Goal: Task Accomplishment & Management: Use online tool/utility

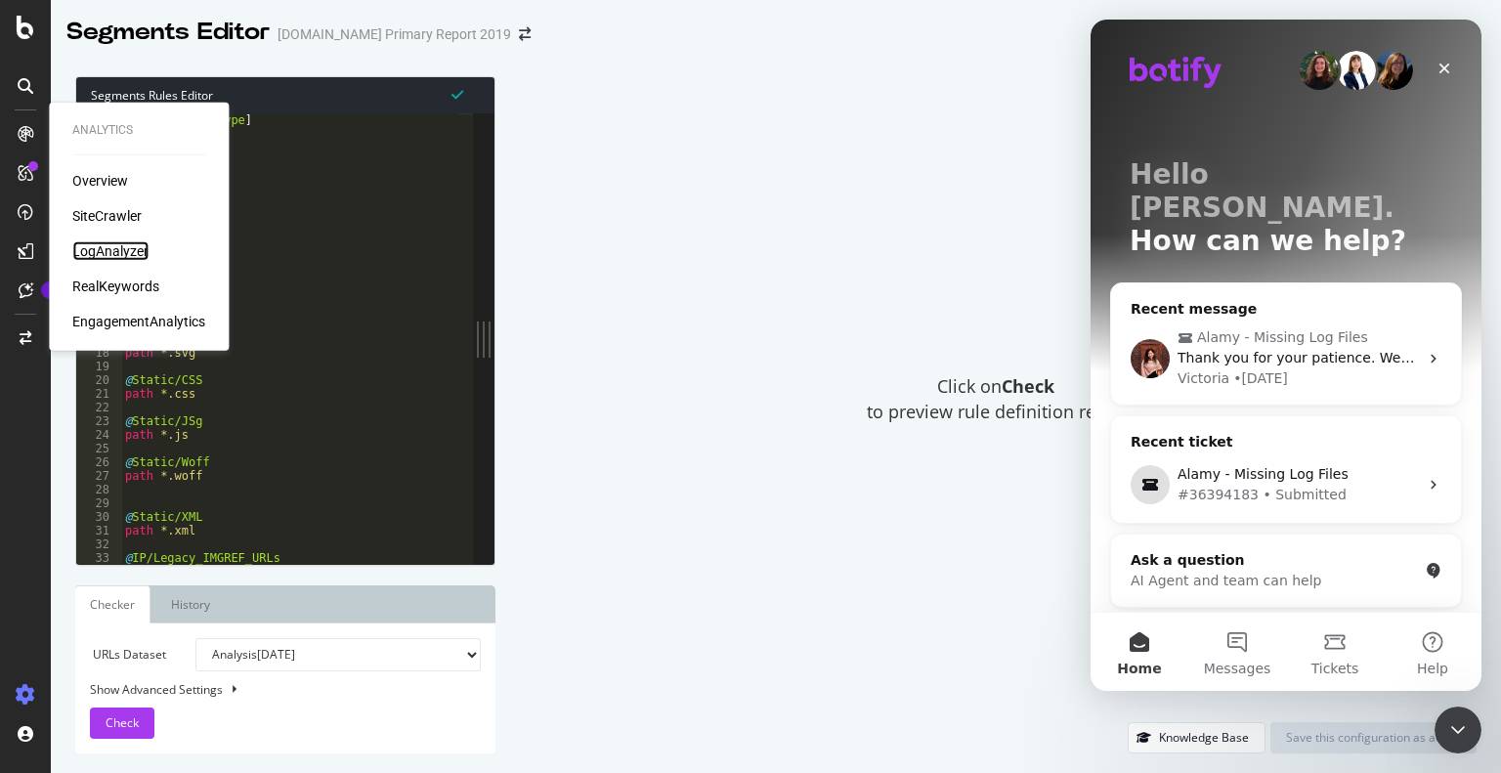
click at [109, 248] on div "LogAnalyzer" at bounding box center [110, 251] width 76 height 20
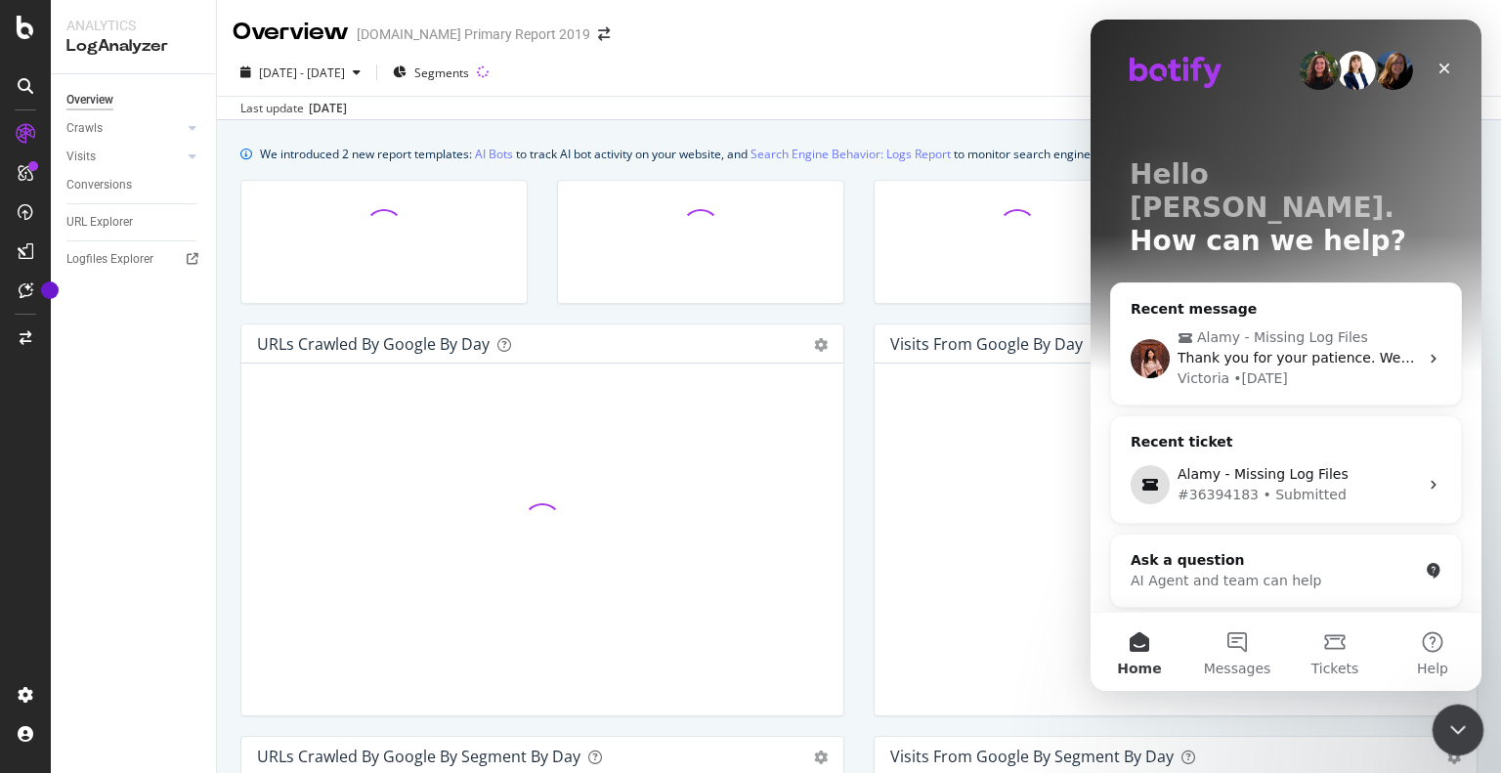
click at [1456, 725] on icon "Close Intercom Messenger" at bounding box center [1454, 726] width 23 height 23
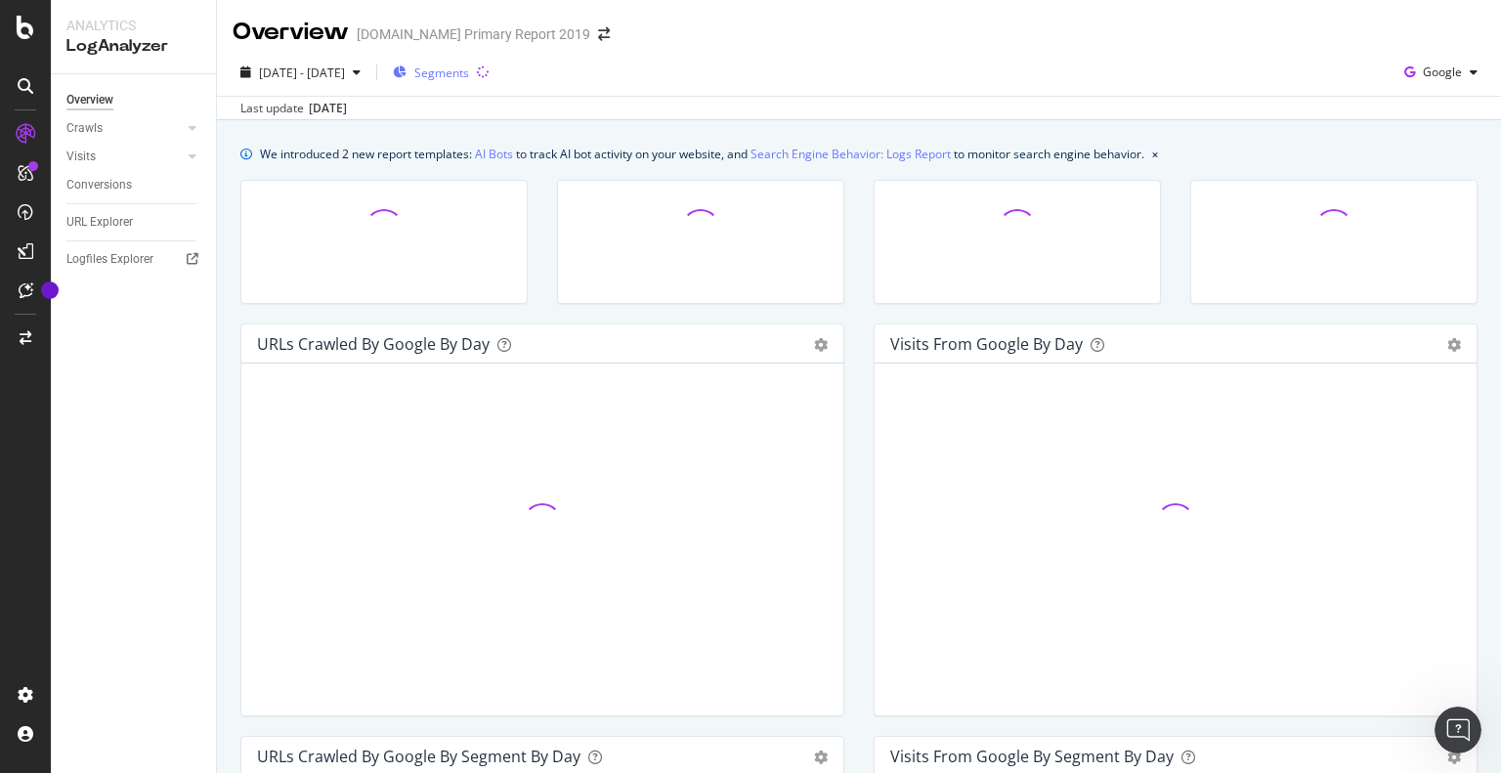
click at [469, 73] on span "Segments" at bounding box center [441, 72] width 55 height 17
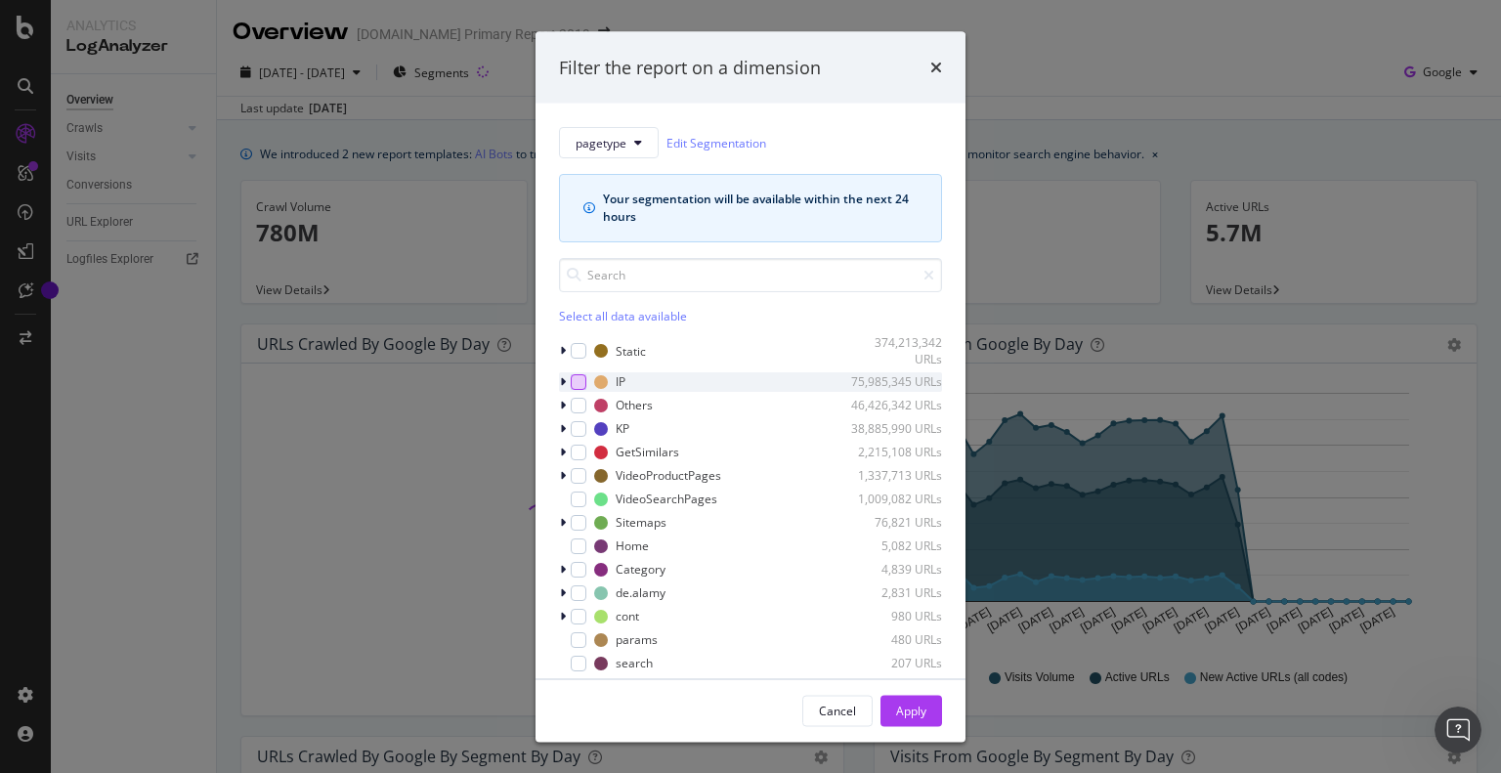
click at [577, 382] on div "modal" at bounding box center [579, 381] width 16 height 16
click at [575, 406] on div "modal" at bounding box center [579, 405] width 16 height 16
click at [575, 429] on div "modal" at bounding box center [579, 428] width 16 height 16
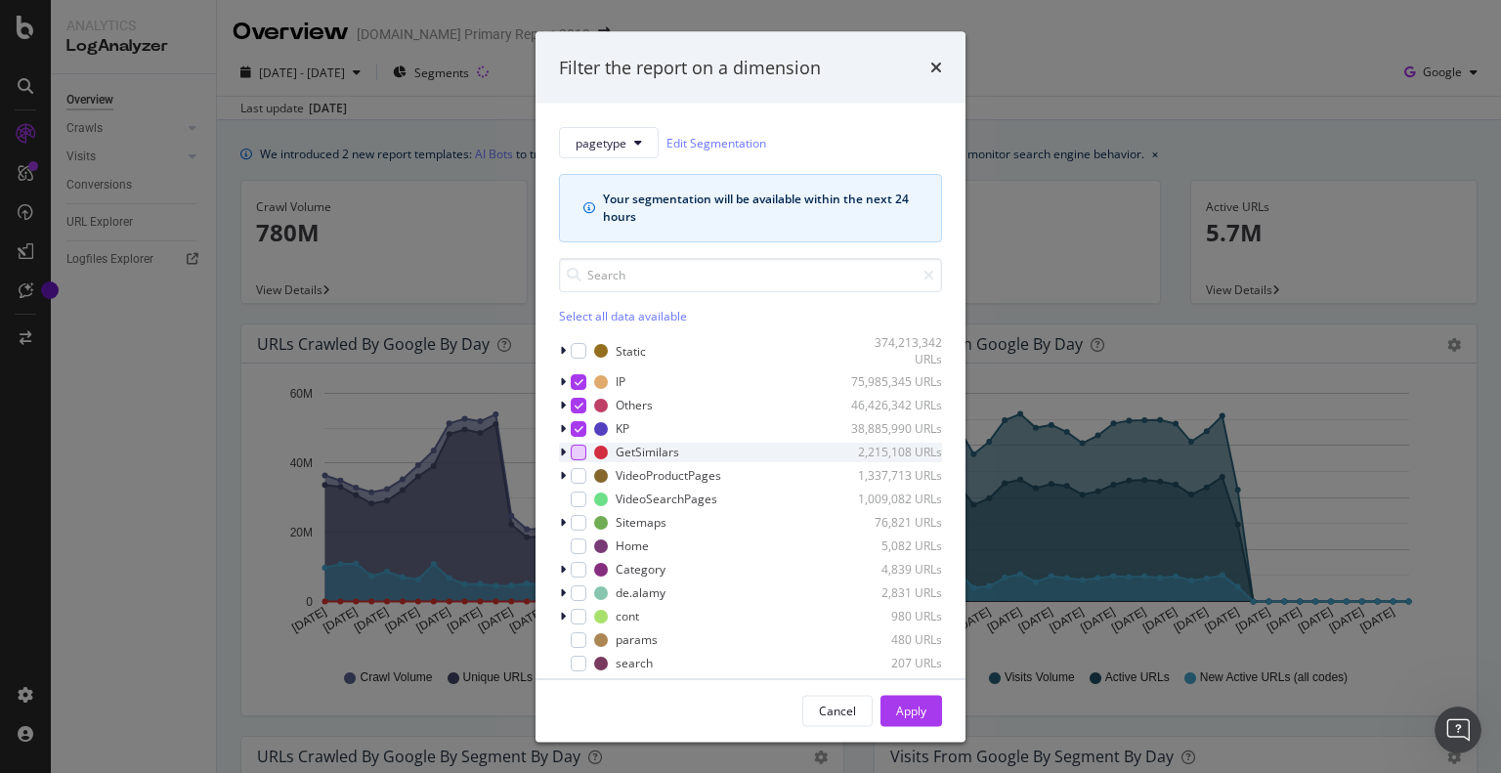
click at [577, 457] on div "modal" at bounding box center [579, 452] width 16 height 16
click at [580, 474] on div "modal" at bounding box center [579, 475] width 16 height 16
click at [574, 499] on div "modal" at bounding box center [579, 498] width 16 height 16
click at [571, 530] on div "Sitemaps 76,821 URLs" at bounding box center [750, 522] width 383 height 20
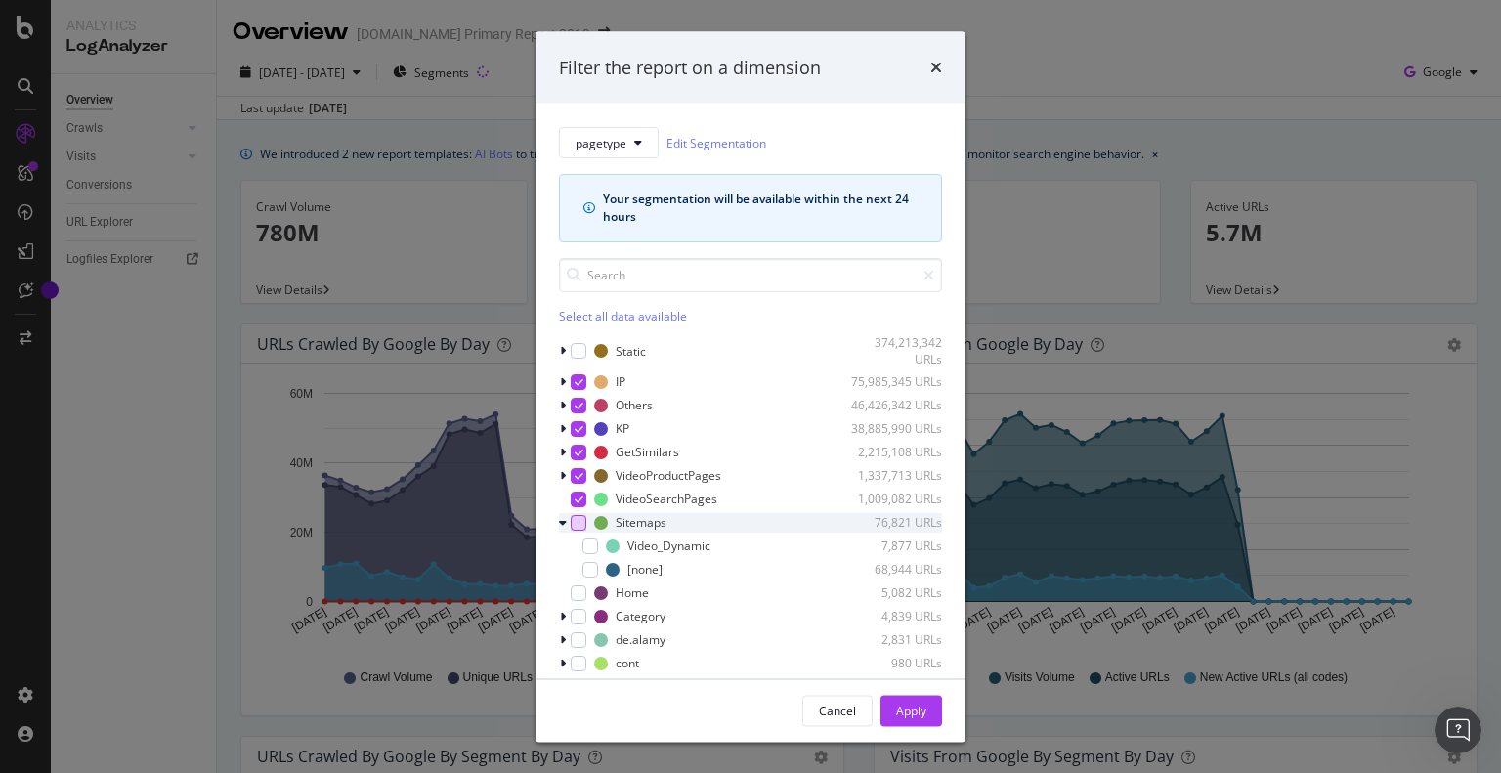
click at [581, 519] on div "modal" at bounding box center [579, 522] width 16 height 16
click at [573, 584] on div "modal" at bounding box center [579, 592] width 16 height 16
click at [572, 616] on div "modal" at bounding box center [579, 616] width 16 height 16
click at [574, 632] on div "modal" at bounding box center [579, 639] width 16 height 16
click at [575, 656] on div "modal" at bounding box center [579, 663] width 16 height 16
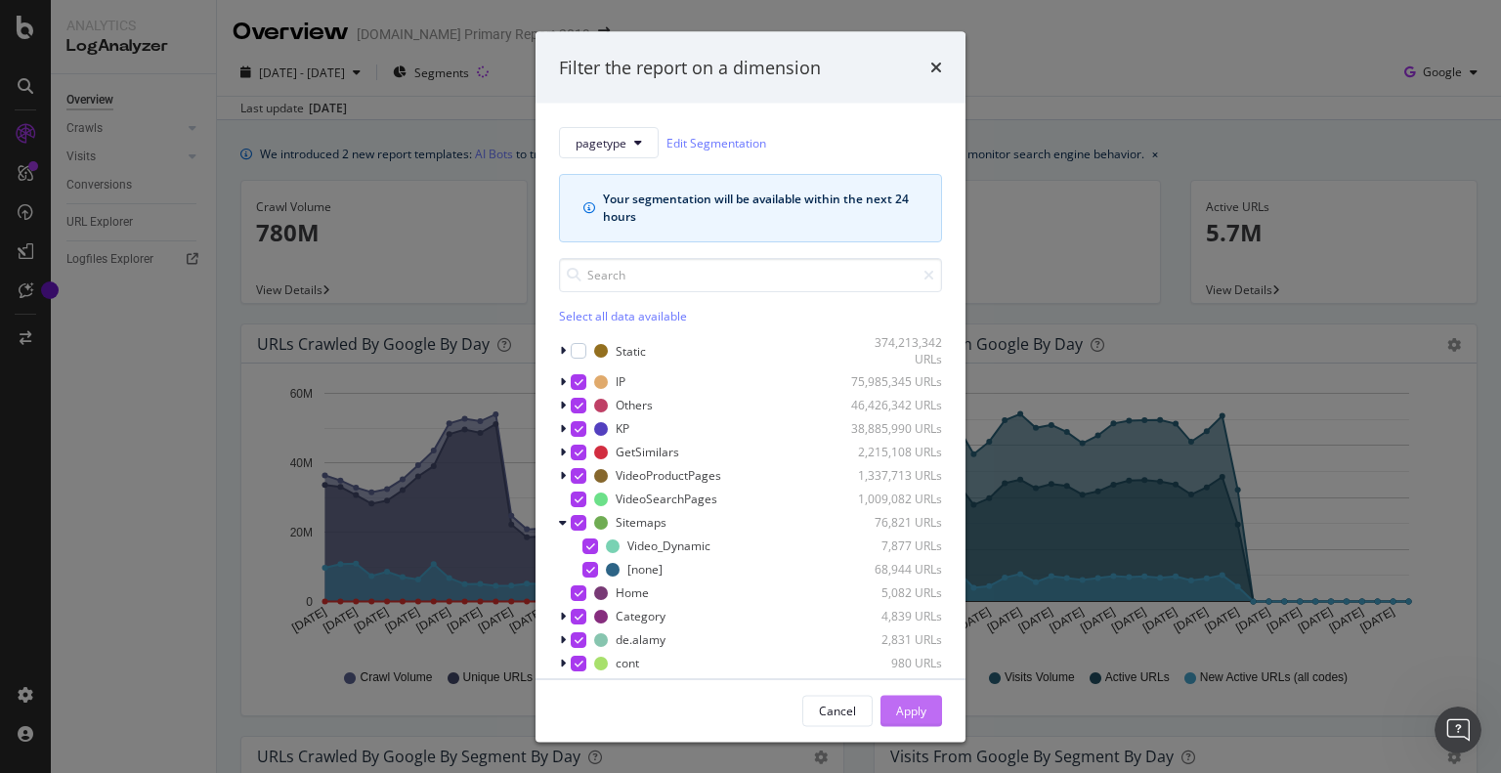
click at [911, 717] on div "Apply" at bounding box center [911, 709] width 30 height 17
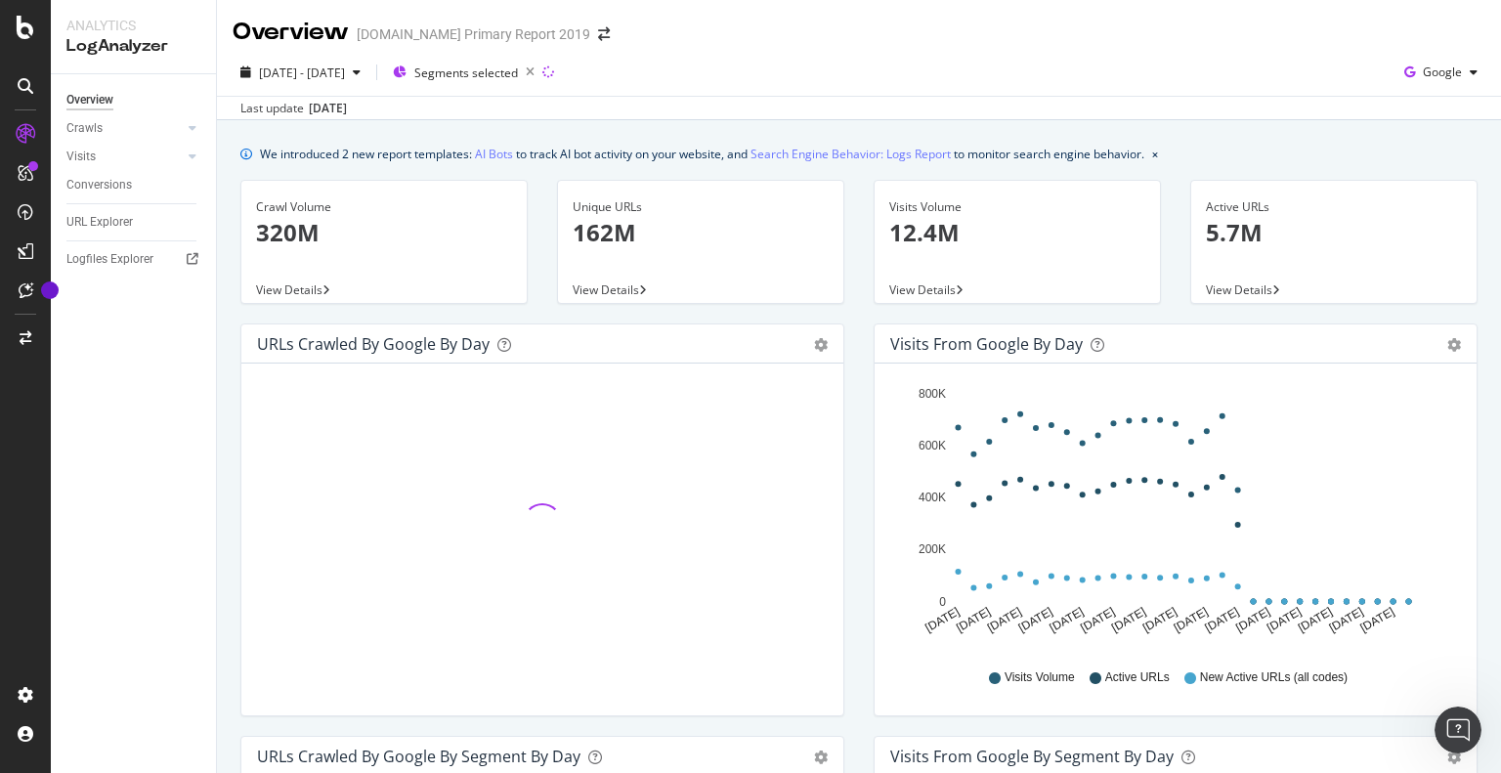
click at [214, 433] on div "Overview Crawls Daily Distribution Segments Distribution HTTP Codes Resources V…" at bounding box center [133, 423] width 165 height 699
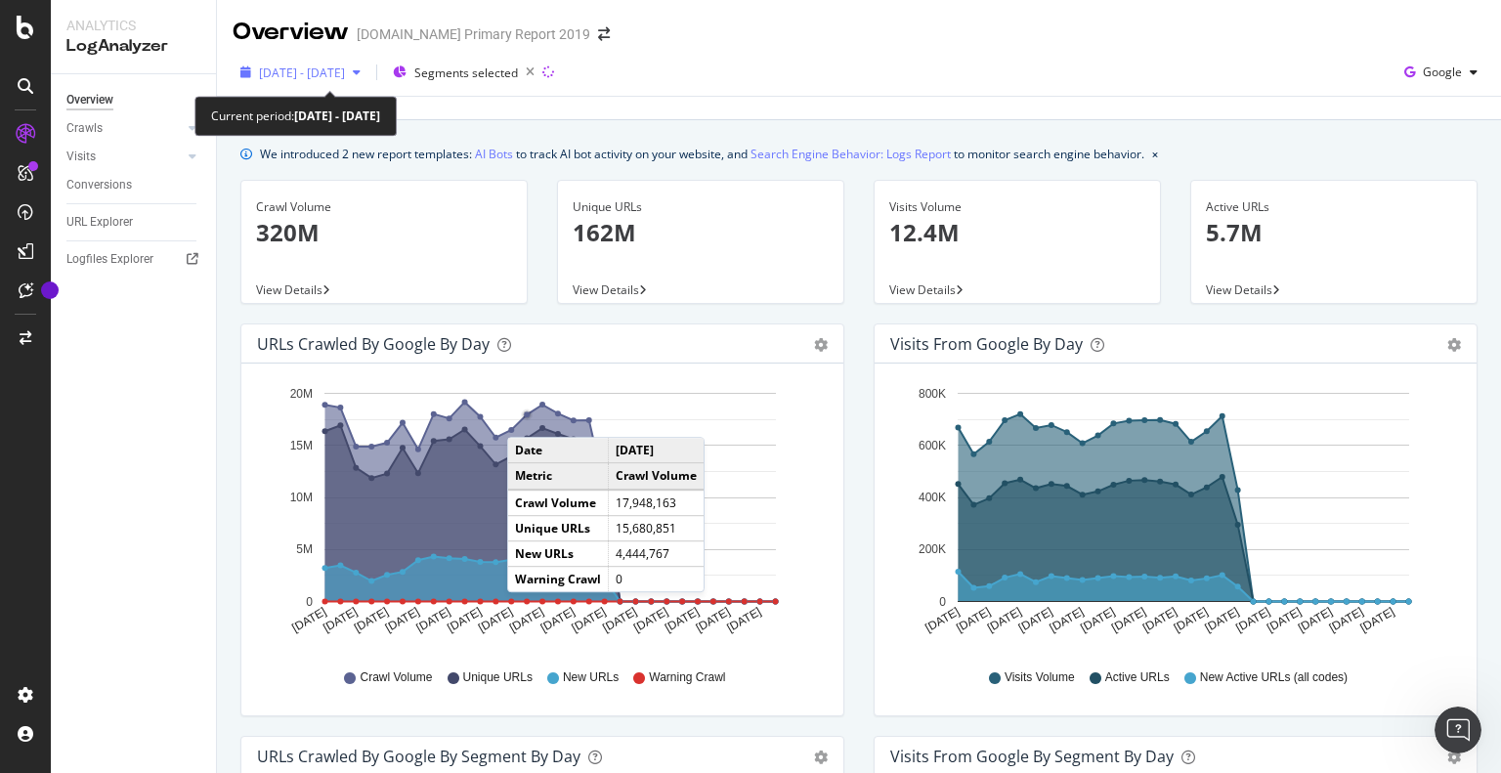
click at [345, 74] on span "[DATE] - [DATE]" at bounding box center [302, 72] width 86 height 17
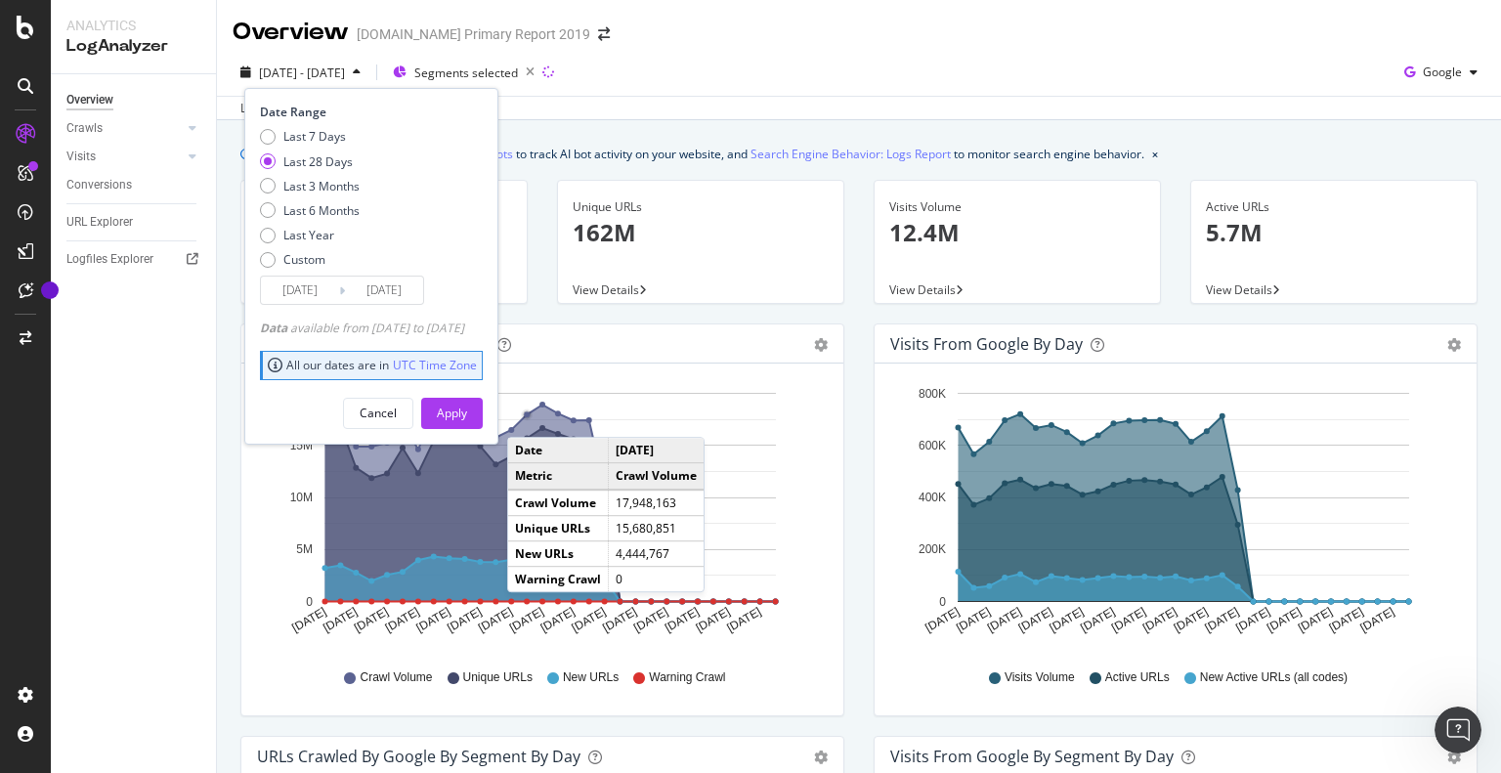
click at [325, 285] on input "[DATE]" at bounding box center [300, 289] width 78 height 27
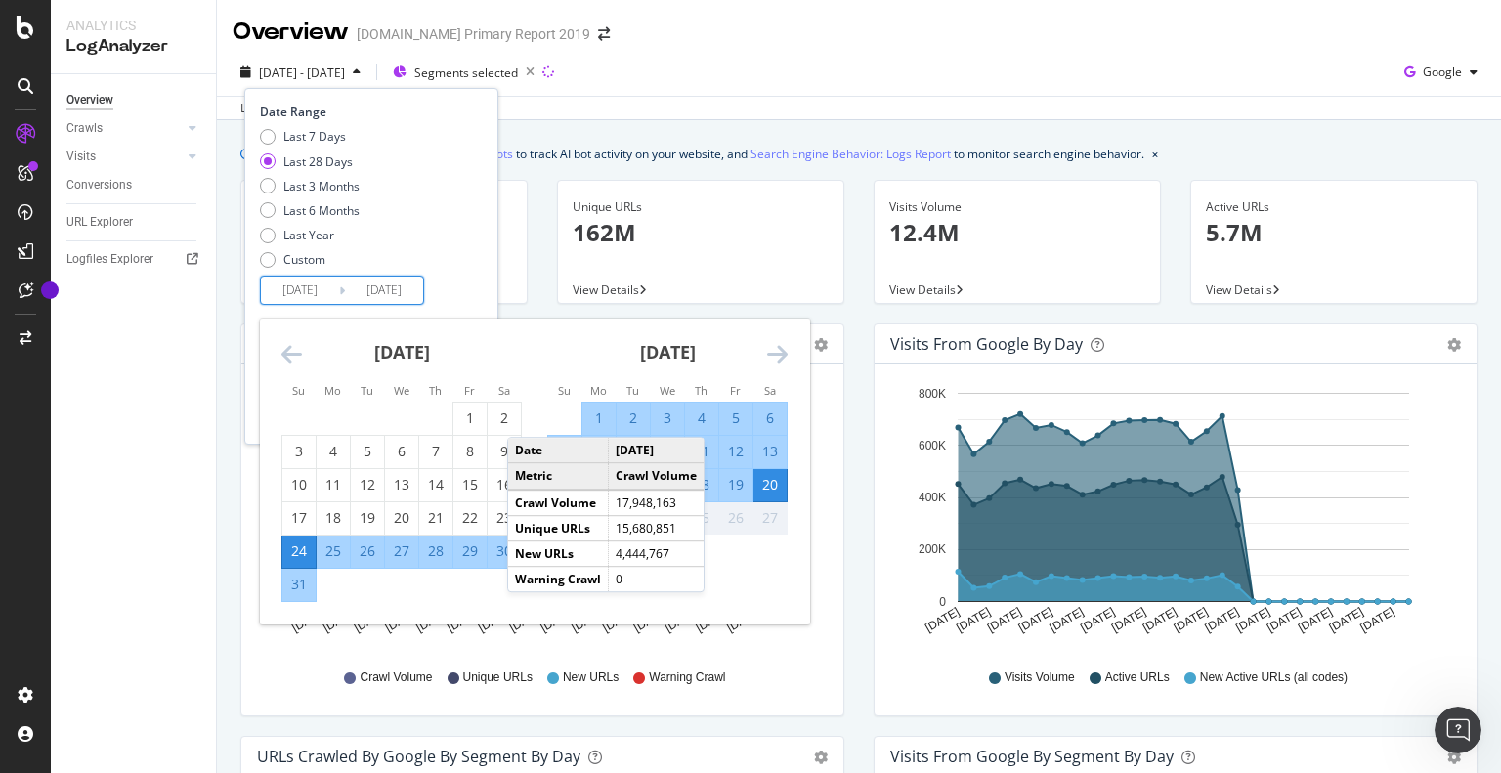
click at [291, 353] on icon "Move backward to switch to the previous month." at bounding box center [291, 353] width 21 height 23
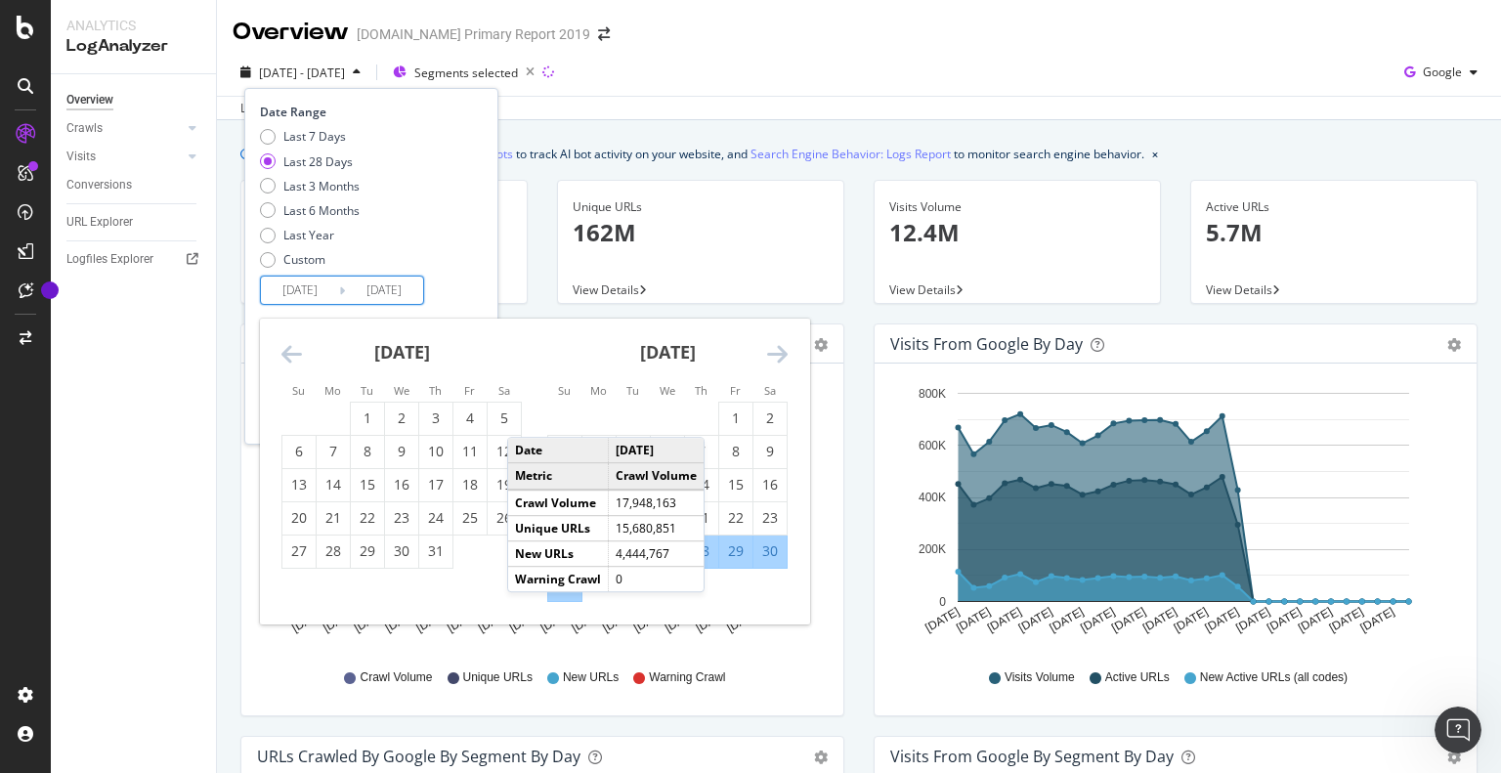
click at [770, 360] on icon "Move forward to switch to the next month." at bounding box center [777, 353] width 21 height 23
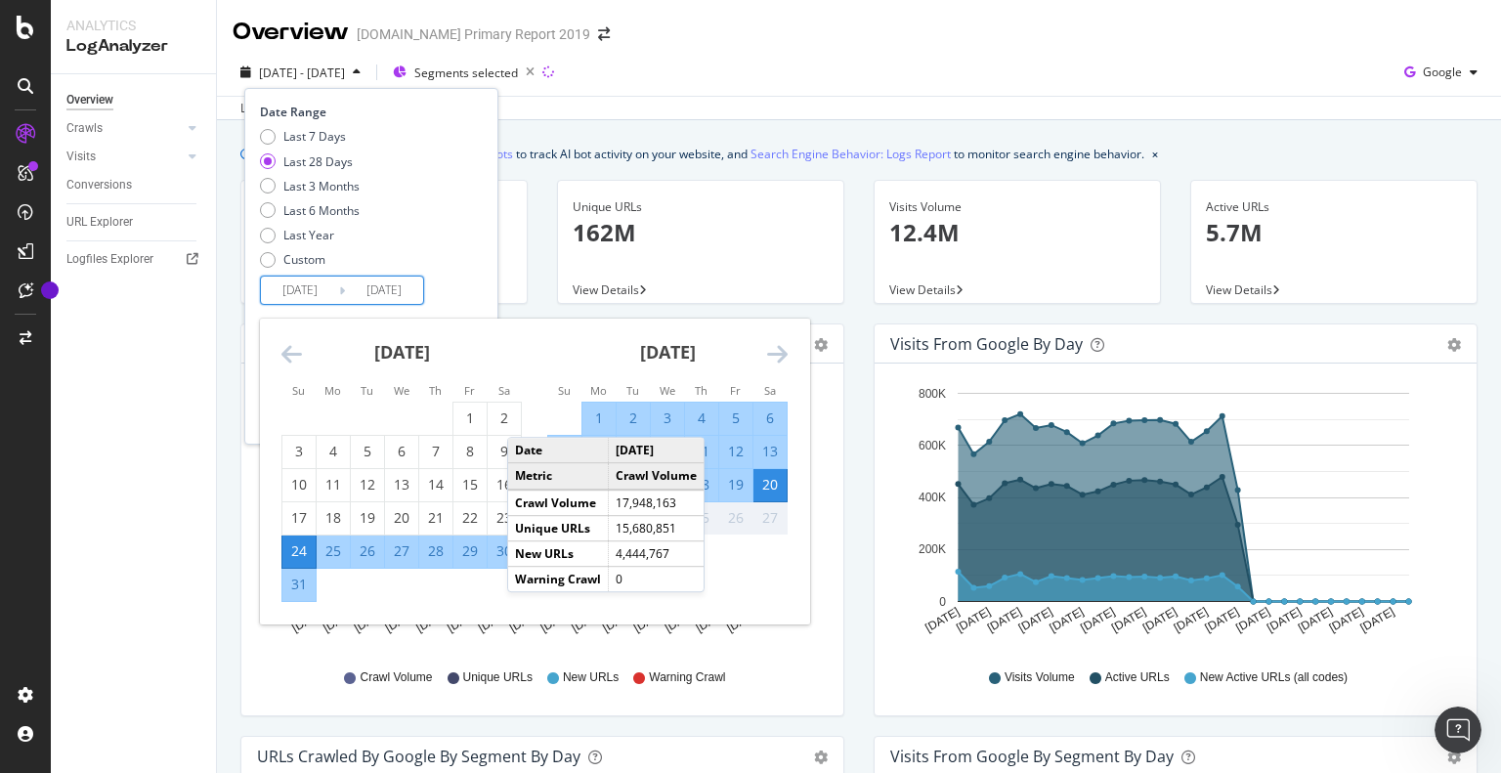
click at [770, 360] on icon "Move forward to switch to the next month." at bounding box center [777, 353] width 21 height 23
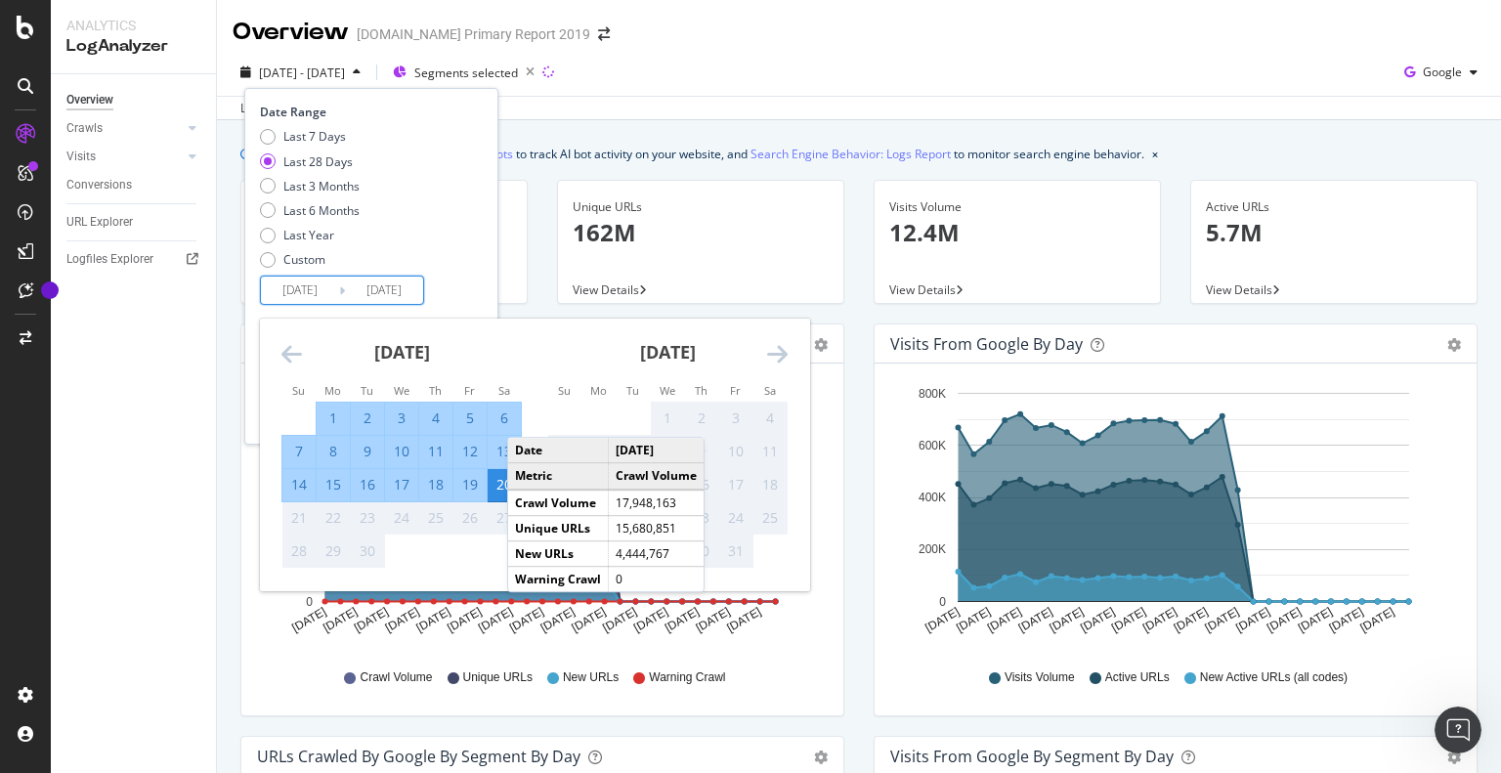
click at [332, 413] on div "1" at bounding box center [333, 418] width 33 height 20
type input "[DATE]"
click at [495, 488] on div "20" at bounding box center [503, 485] width 33 height 20
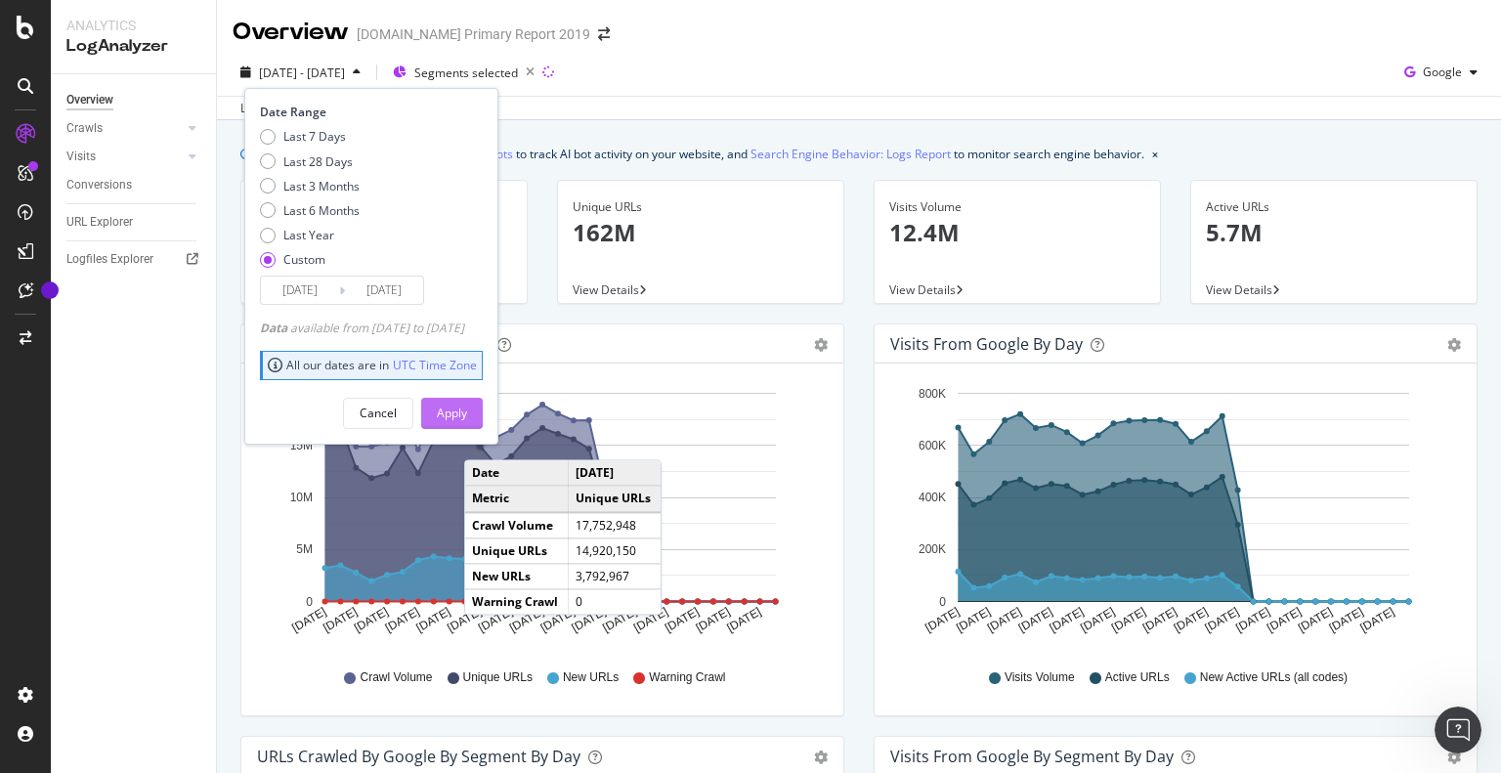
click at [467, 408] on div "Apply" at bounding box center [452, 412] width 30 height 17
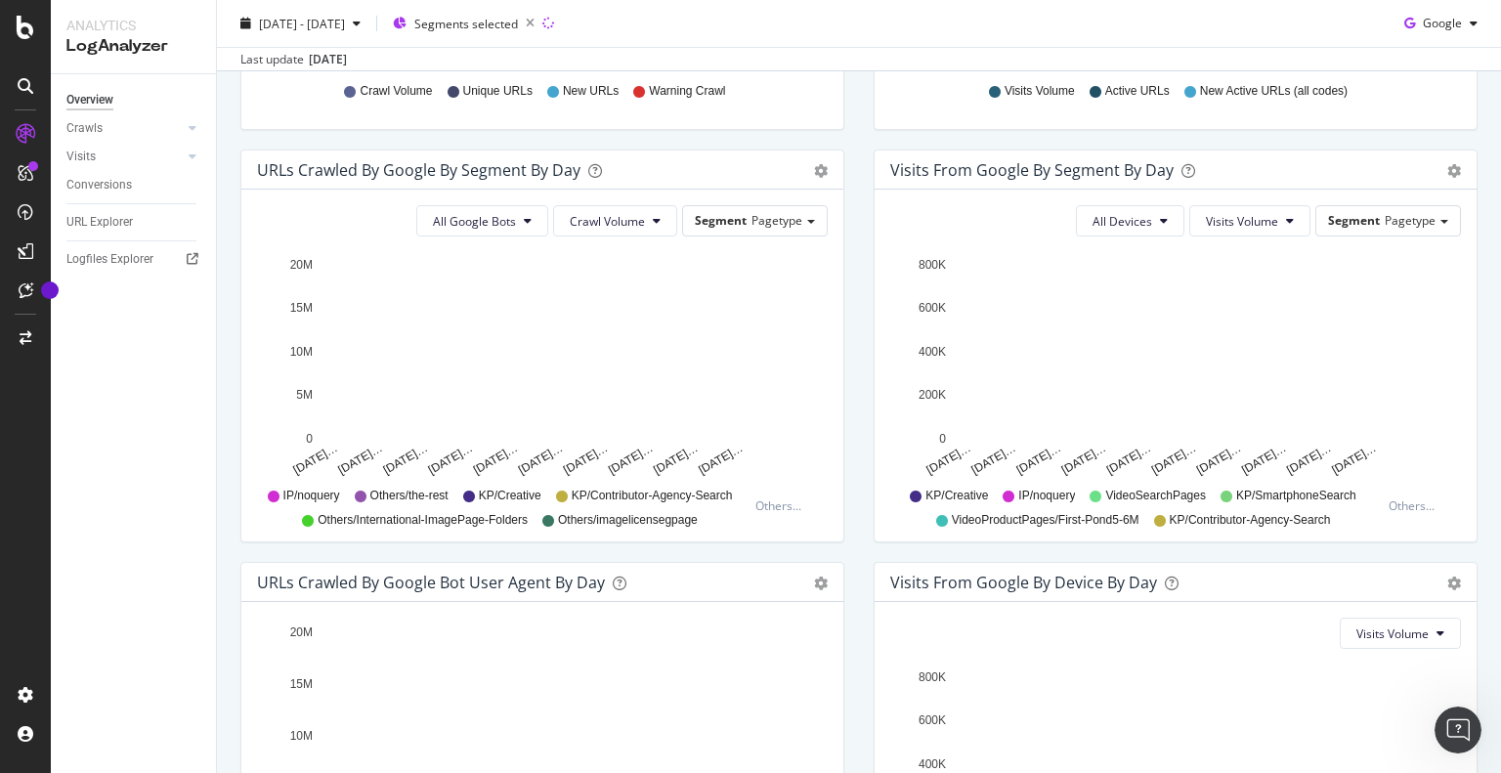
scroll to position [854, 0]
